Goal: Book appointment/travel/reservation

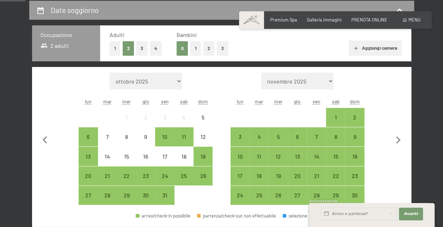
scroll to position [139, 0]
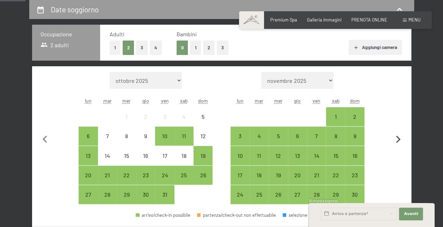
click at [397, 135] on icon "button" at bounding box center [397, 139] width 15 height 15
select select "2025-12-01"
select select "2026-01-01"
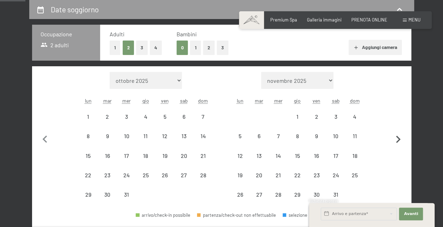
click at [397, 135] on icon "button" at bounding box center [397, 139] width 15 height 15
select select "2026-01-01"
select select "2026-02-01"
click at [397, 135] on icon "button" at bounding box center [397, 139] width 15 height 15
select select "2026-02-01"
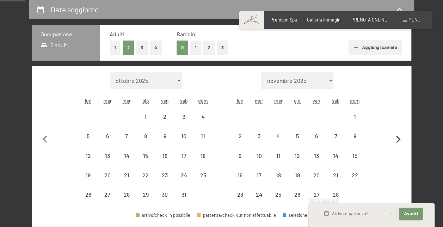
select select "2026-03-01"
click at [397, 135] on button "button" at bounding box center [397, 148] width 15 height 152
select select "2026-03-01"
select select "2026-04-01"
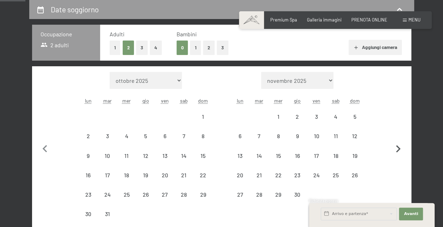
select select "2026-03-01"
select select "2026-04-01"
select select "2026-03-01"
select select "2026-04-01"
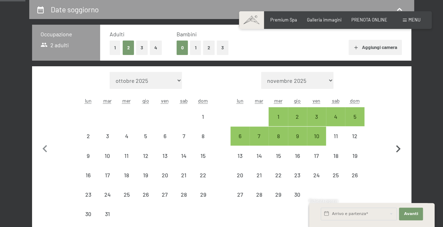
select select "2026-03-01"
select select "2026-04-01"
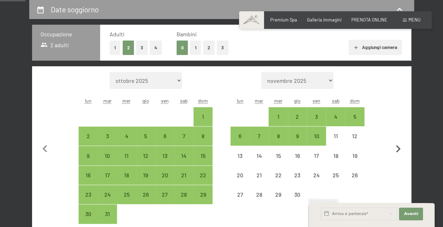
click at [397, 135] on button "button" at bounding box center [397, 148] width 15 height 152
select select "2026-04-01"
select select "2026-05-01"
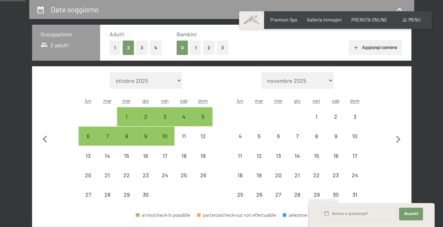
select select "2026-04-01"
select select "2026-05-01"
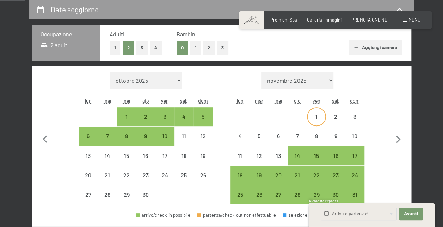
click at [322, 110] on div "1" at bounding box center [316, 117] width 18 height 18
select select "2026-04-01"
select select "2026-05-01"
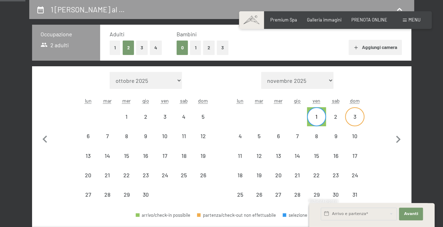
click at [356, 112] on div "3" at bounding box center [354, 117] width 18 height 18
select select "2026-04-01"
select select "2026-05-01"
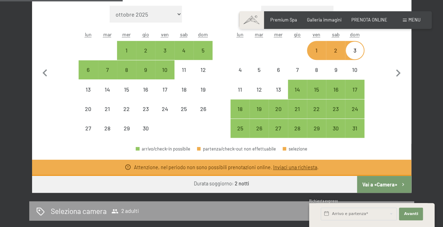
scroll to position [205, 0]
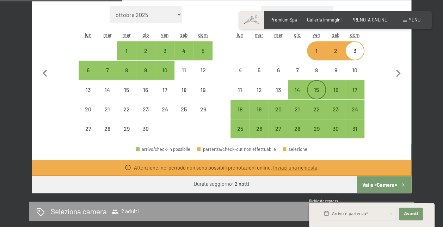
click at [321, 95] on div "15" at bounding box center [316, 96] width 18 height 18
select select "2026-04-01"
select select "2026-05-01"
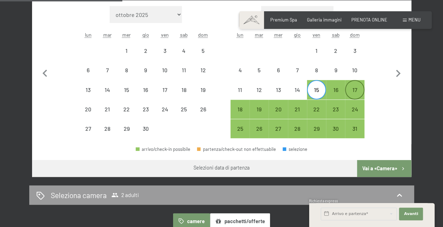
click at [353, 89] on div "17" at bounding box center [354, 96] width 18 height 18
select select "2026-04-01"
select select "2026-05-01"
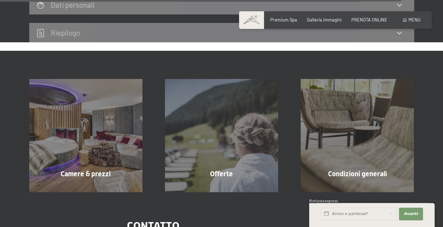
scroll to position [2120, 0]
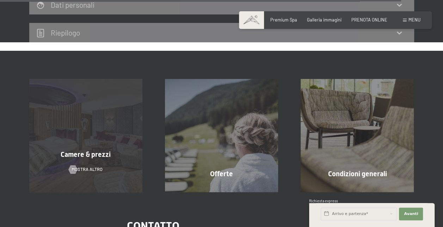
click at [101, 108] on div "Camere & prezzi mostra altro" at bounding box center [86, 135] width 136 height 113
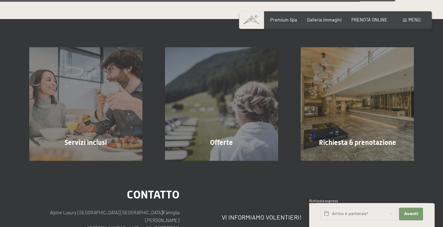
scroll to position [1630, 0]
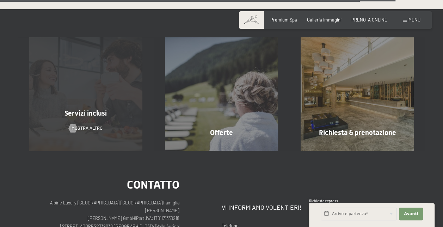
click at [112, 101] on div "Servizi inclusi mostra altro" at bounding box center [86, 93] width 136 height 113
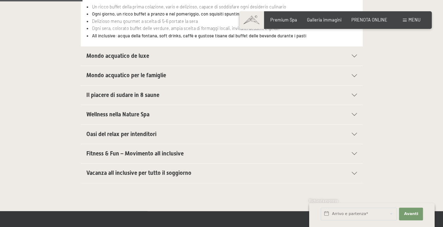
scroll to position [201, 0]
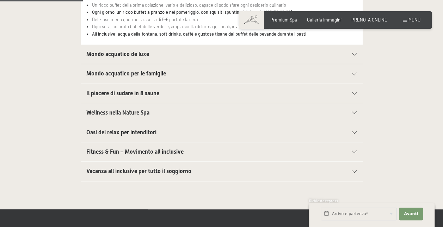
click at [170, 170] on span "Vacanza all inclusive per tutto il soggiorno" at bounding box center [138, 171] width 105 height 7
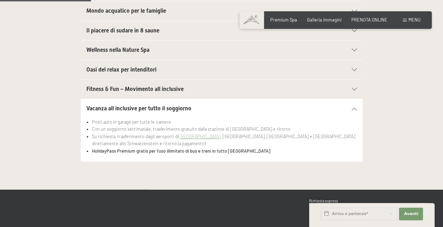
scroll to position [221, 0]
